Goal: Register for event/course

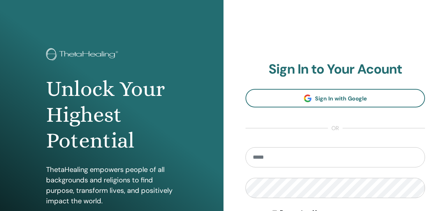
scroll to position [101, 0]
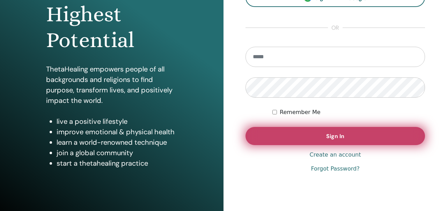
type input "**********"
click at [260, 139] on button "Sign In" at bounding box center [334, 136] width 179 height 18
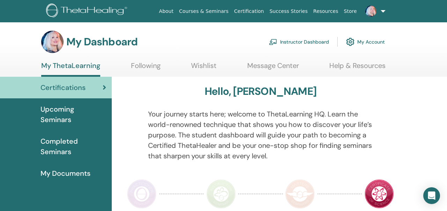
click at [65, 109] on span "Upcoming Seminars" at bounding box center [74, 114] width 66 height 21
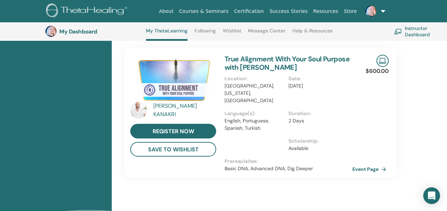
scroll to position [545, 0]
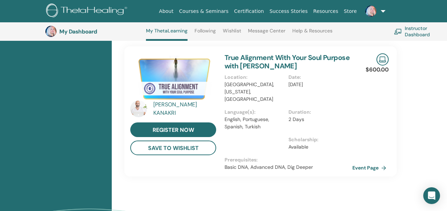
click at [157, 101] on div "[PERSON_NAME]" at bounding box center [185, 109] width 65 height 17
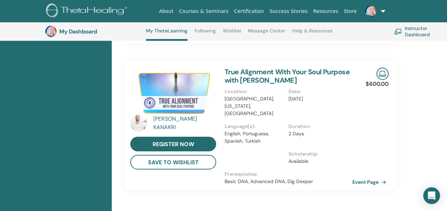
scroll to position [577, 0]
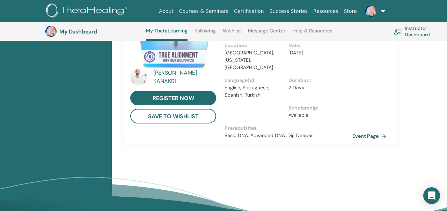
click at [179, 69] on div "[PERSON_NAME]" at bounding box center [185, 77] width 65 height 17
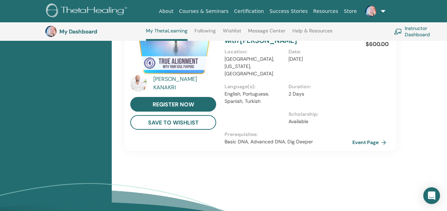
scroll to position [568, 0]
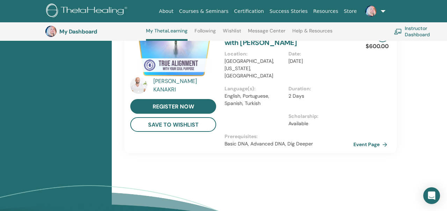
click at [357, 139] on link "Event Page" at bounding box center [371, 144] width 37 height 10
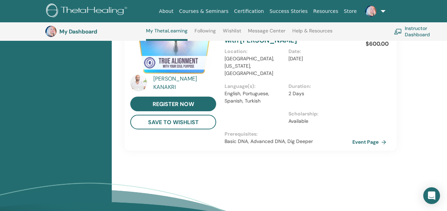
click at [185, 75] on div "[PERSON_NAME]" at bounding box center [185, 83] width 65 height 17
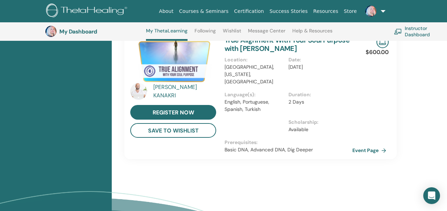
scroll to position [573, 0]
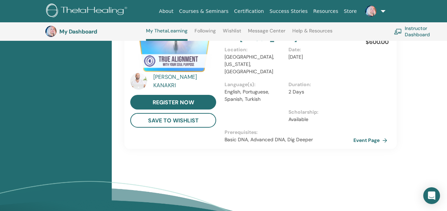
click at [358, 135] on link "Event Page" at bounding box center [371, 140] width 37 height 10
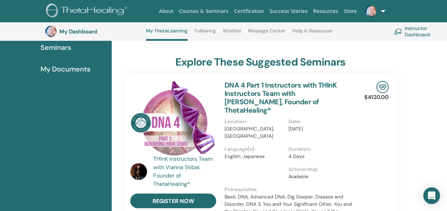
scroll to position [0, 0]
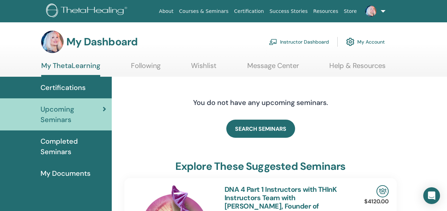
click at [149, 63] on link "Following" at bounding box center [146, 68] width 30 height 14
